Goal: Information Seeking & Learning: Learn about a topic

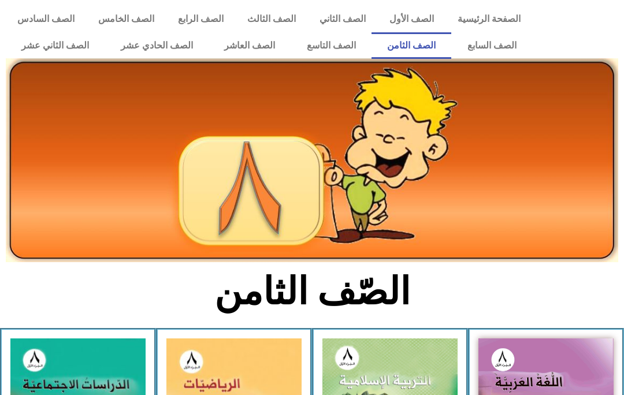
scroll to position [266, 0]
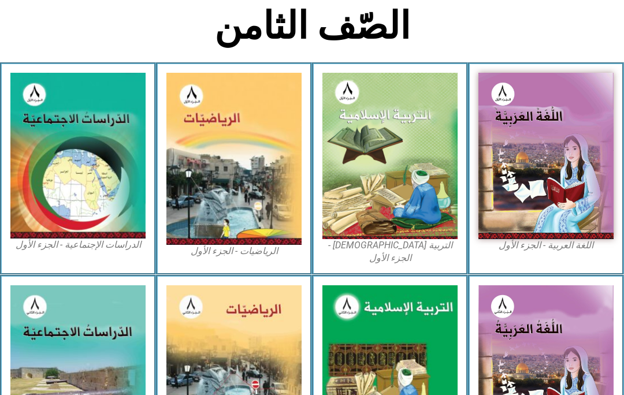
click at [432, 211] on img at bounding box center [390, 156] width 135 height 167
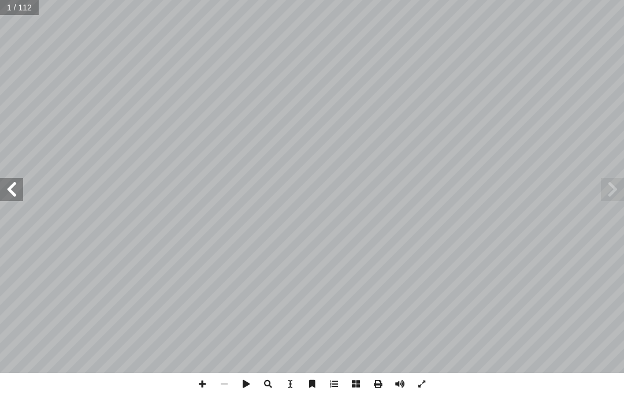
click at [20, 191] on span at bounding box center [11, 189] width 23 height 23
click at [5, 183] on span at bounding box center [11, 189] width 23 height 23
click at [17, 191] on span at bounding box center [11, 189] width 23 height 23
click at [22, 182] on span at bounding box center [11, 189] width 23 height 23
click at [12, 187] on span at bounding box center [11, 189] width 23 height 23
